Goal: Find contact information: Find contact information

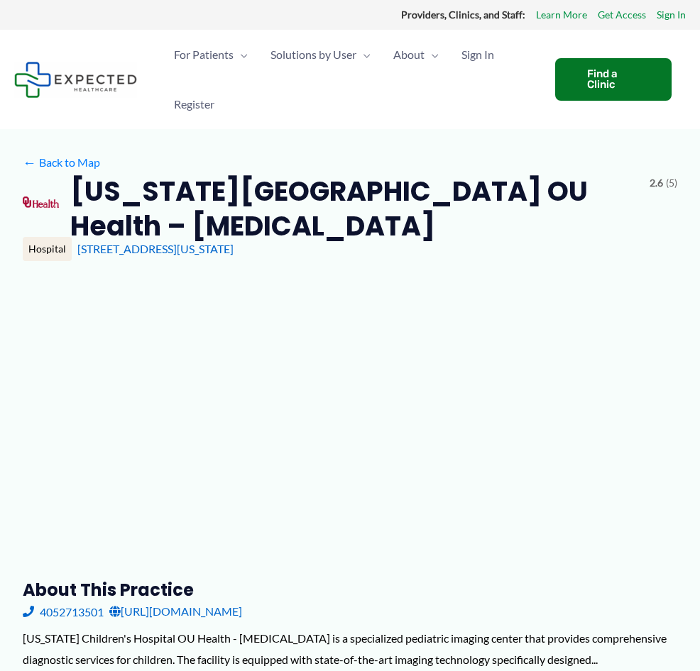
type input "**********"
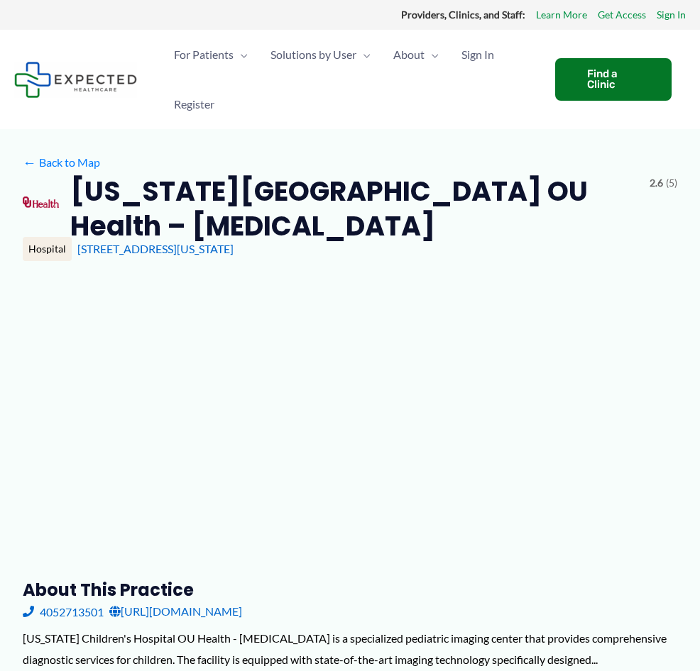
type input "**********"
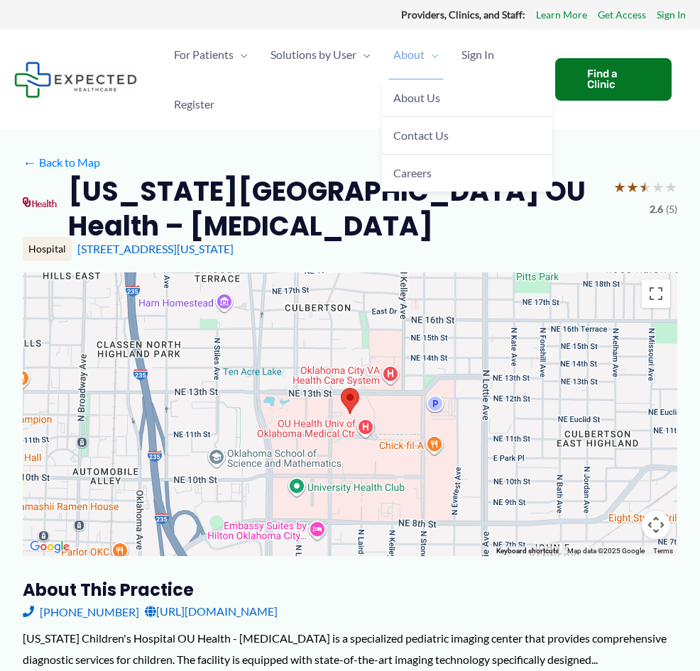
click at [407, 56] on span "About" at bounding box center [408, 55] width 31 height 50
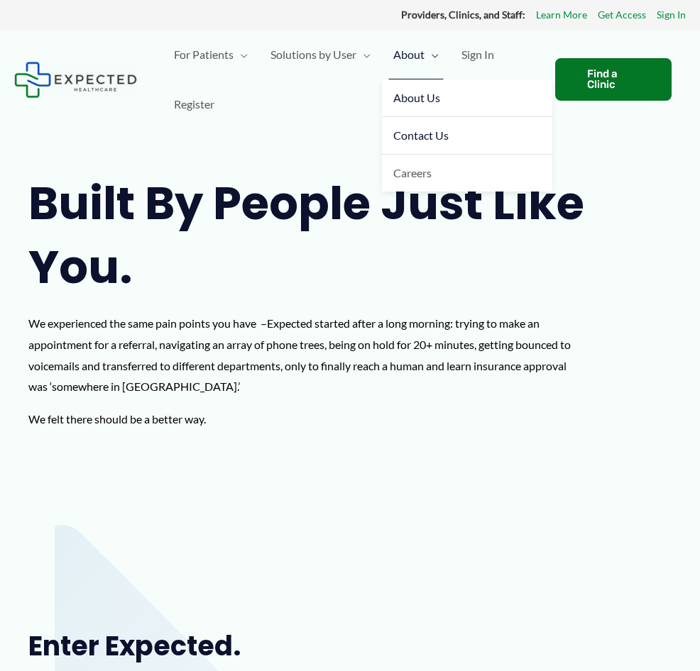
click at [411, 133] on span "Contact Us" at bounding box center [420, 134] width 55 height 13
